Goal: Check status: Check status

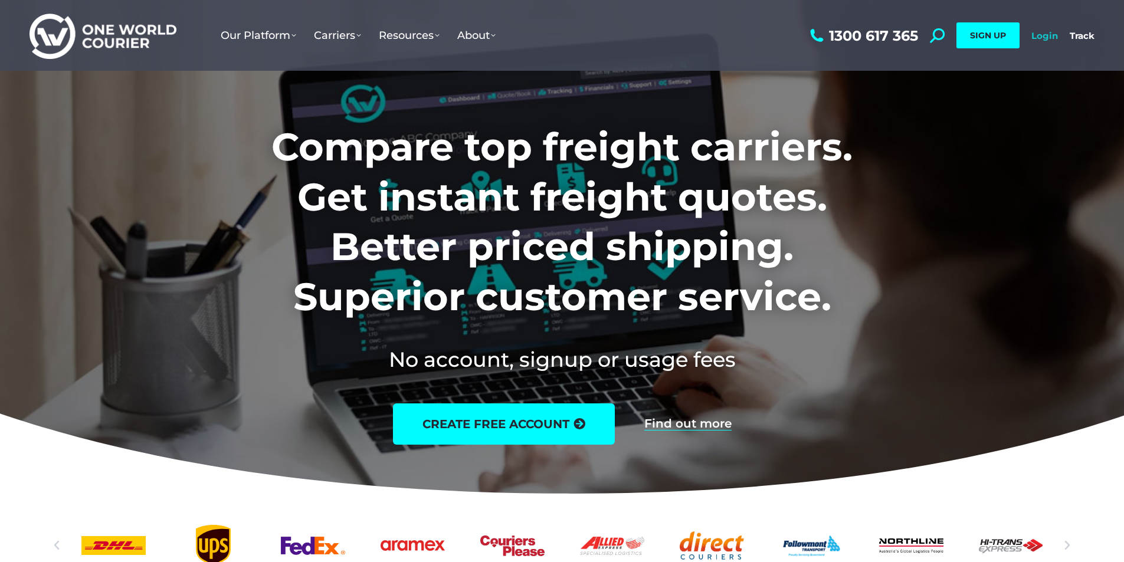
click at [1051, 36] on link "Login" at bounding box center [1044, 35] width 27 height 11
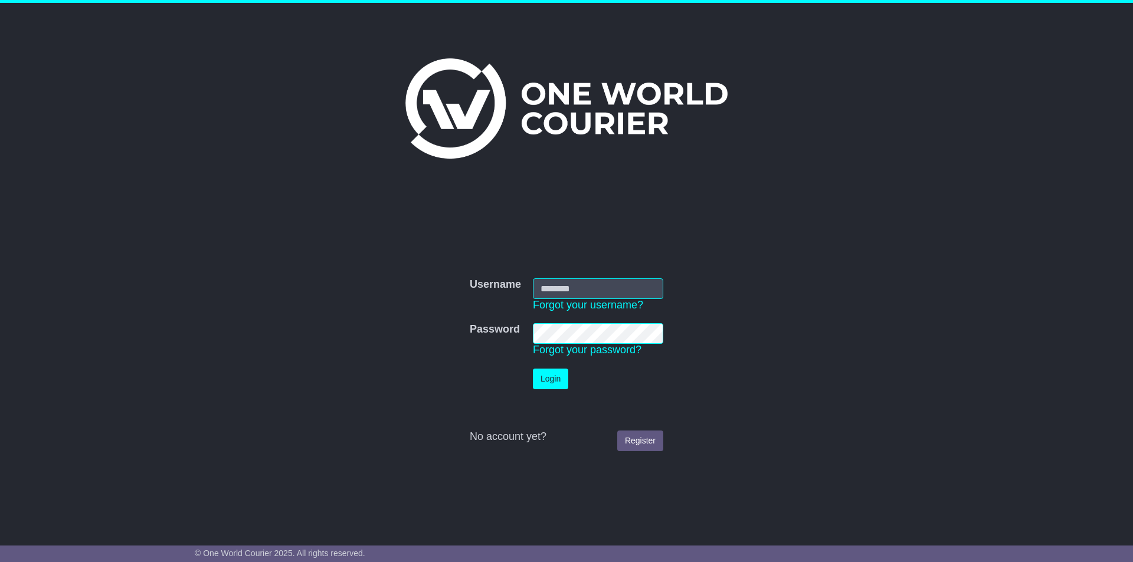
type input "*********"
click at [557, 380] on button "Login" at bounding box center [550, 379] width 35 height 21
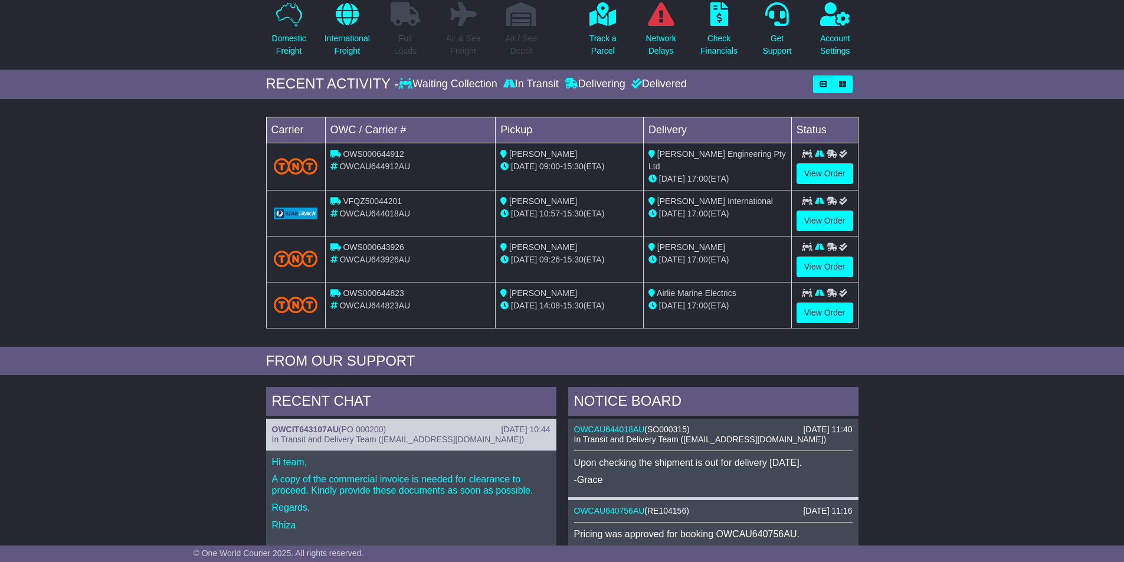
scroll to position [295, 0]
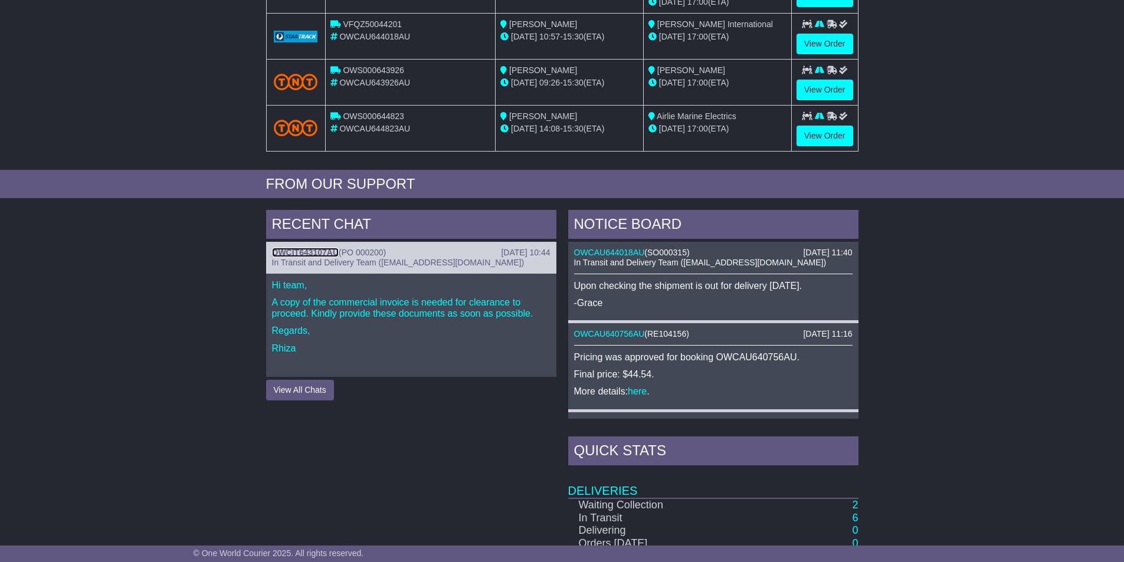
click at [334, 248] on link "OWCIT643107AU" at bounding box center [305, 252] width 67 height 9
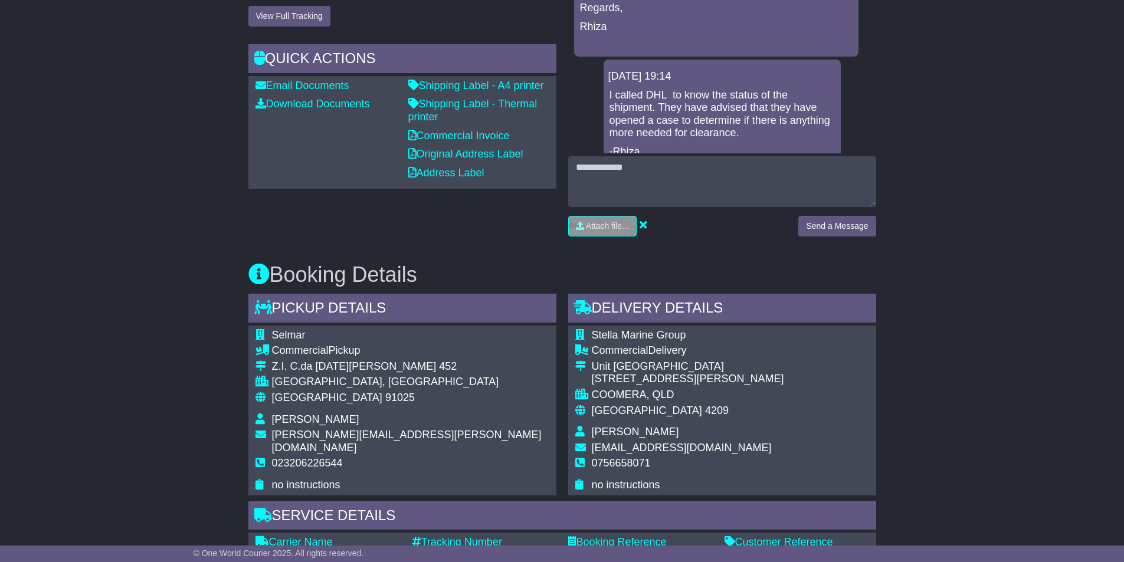
scroll to position [590, 0]
